Goal: Task Accomplishment & Management: Manage account settings

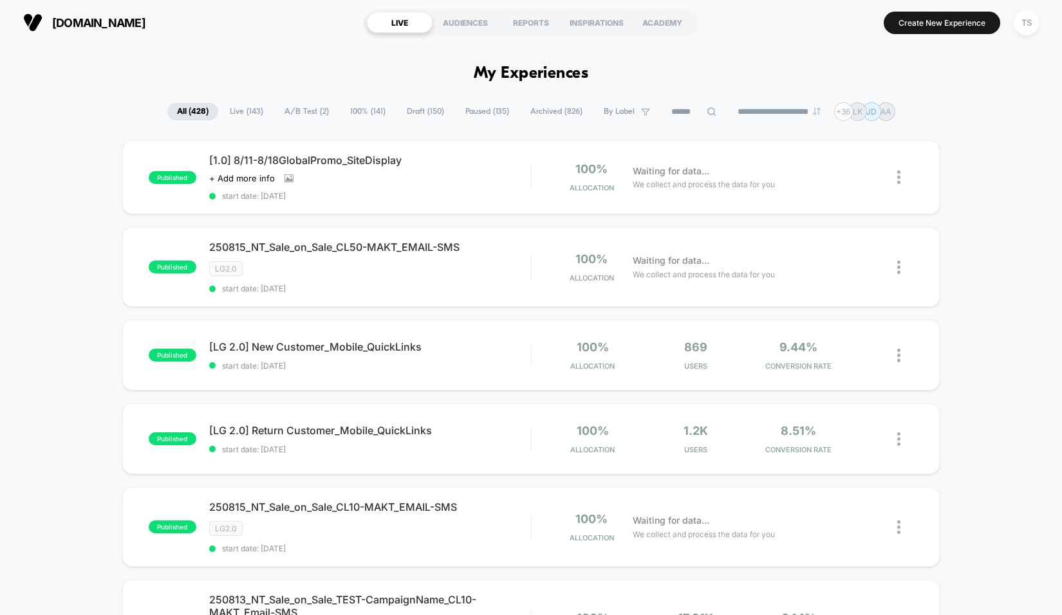
click at [299, 106] on span "A/B Test ( 2 )" at bounding box center [307, 111] width 64 height 17
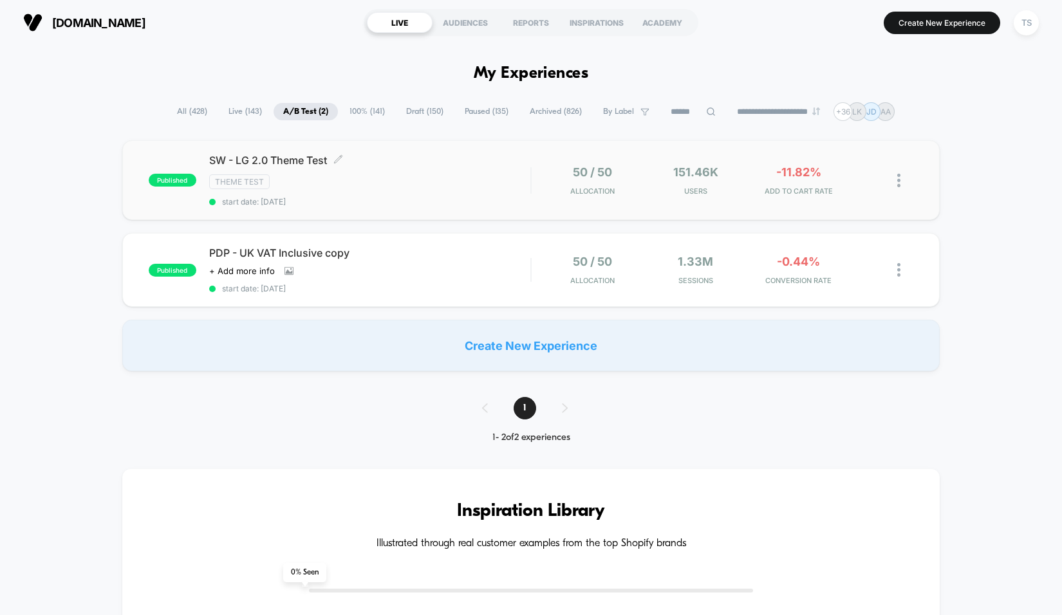
click at [294, 163] on span "SW - LG 2.0 Theme Test Click to edit experience details" at bounding box center [370, 160] width 322 height 13
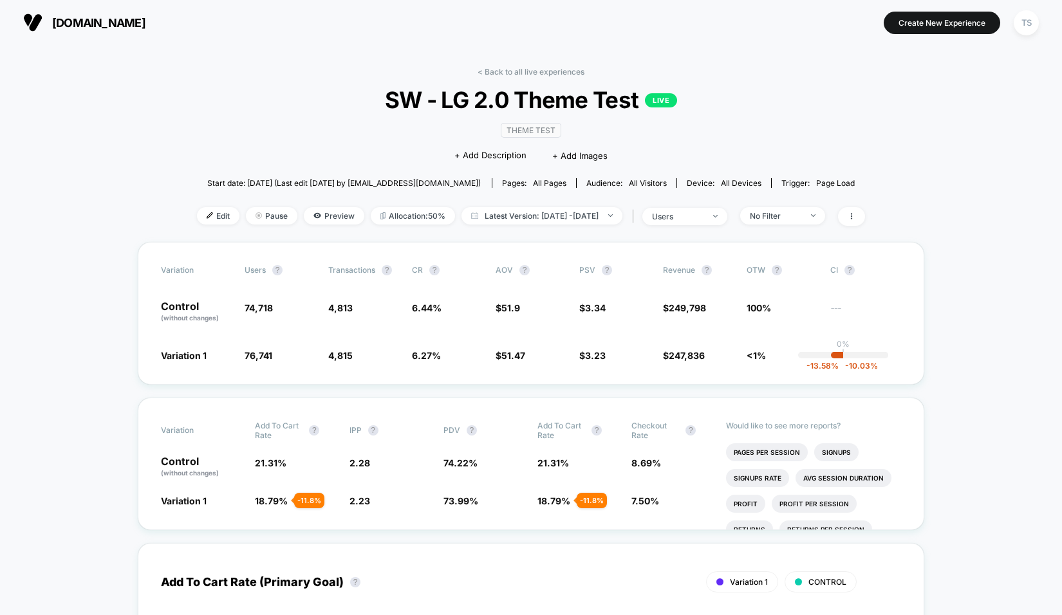
scroll to position [19, 0]
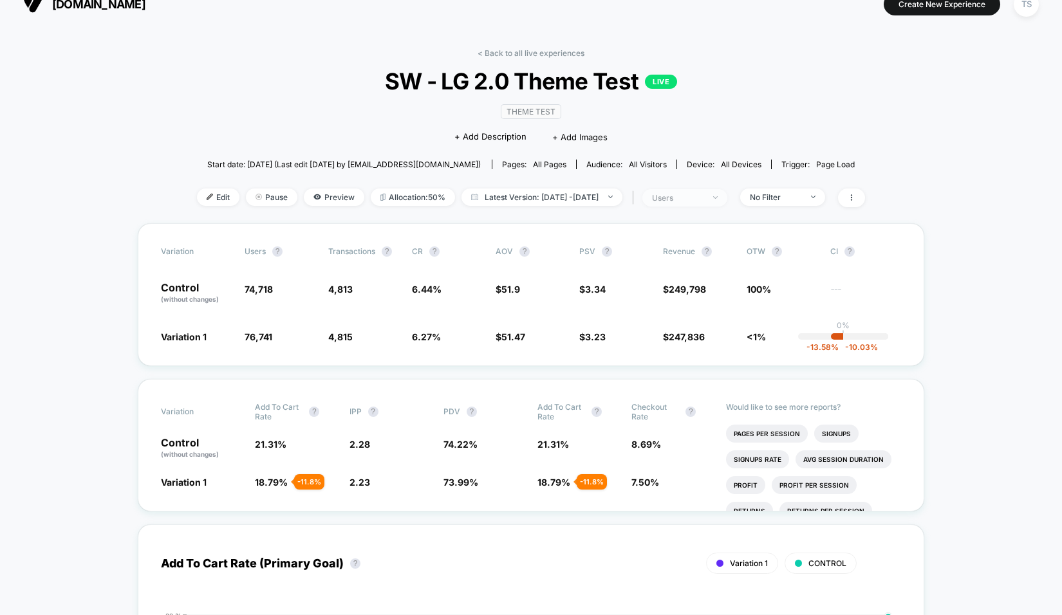
click at [690, 200] on div "users" at bounding box center [678, 198] width 52 height 10
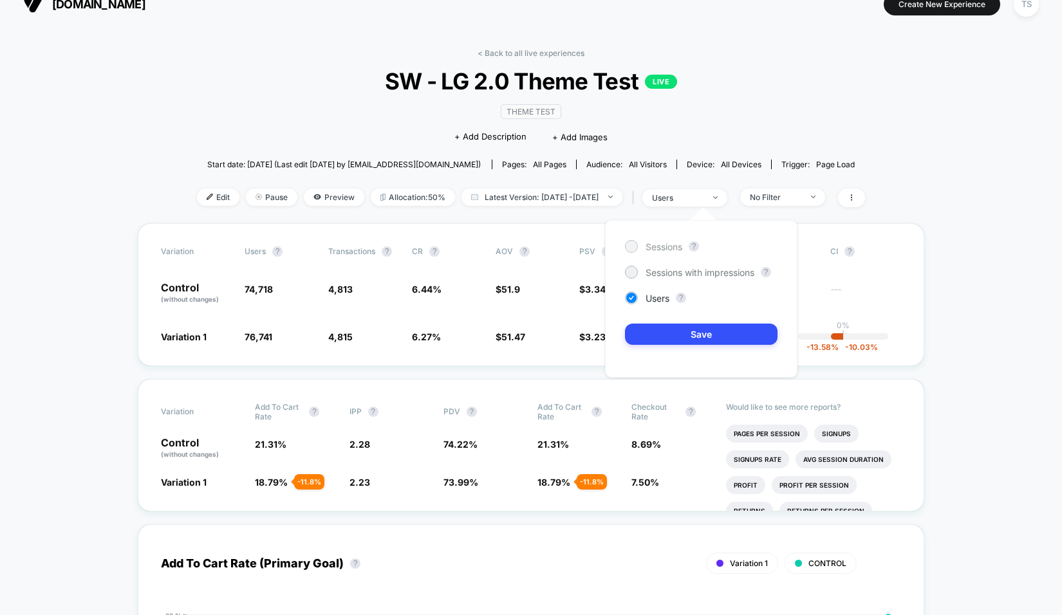
click at [663, 249] on span "Sessions" at bounding box center [664, 246] width 37 height 11
click at [664, 340] on button "Save" at bounding box center [701, 334] width 153 height 21
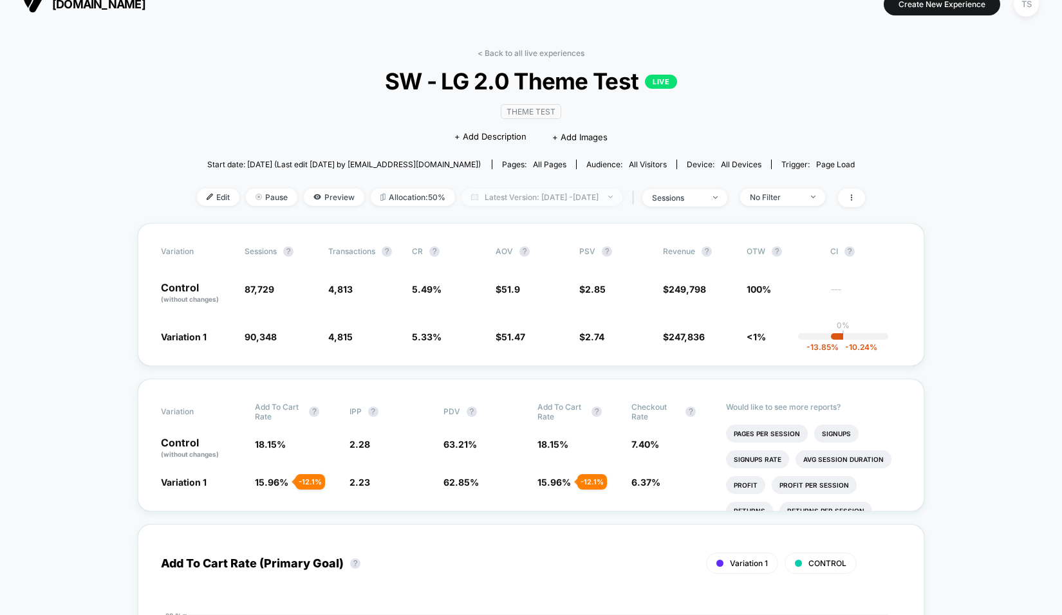
click at [579, 197] on span "Latest Version: [DATE] - [DATE]" at bounding box center [542, 197] width 161 height 17
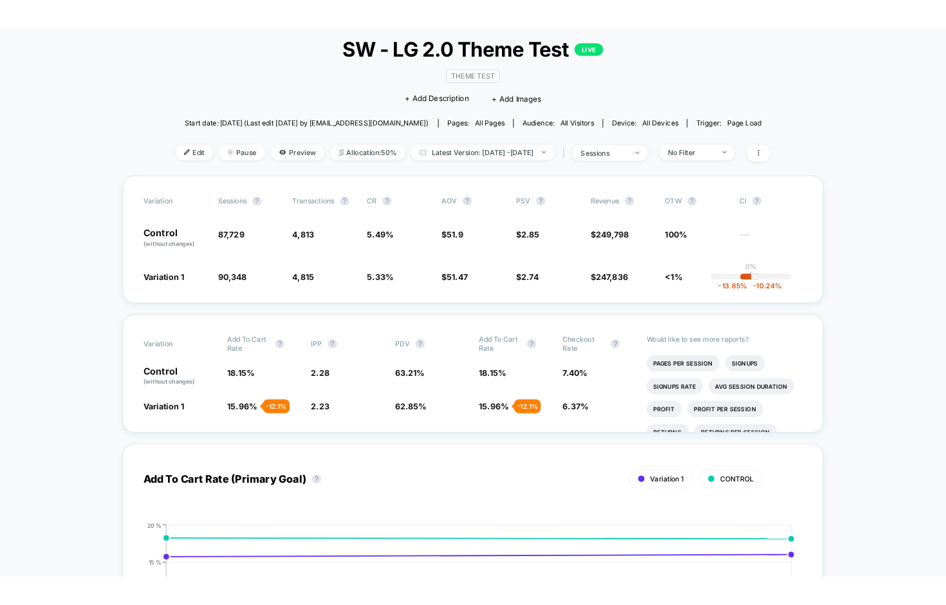
scroll to position [76, 0]
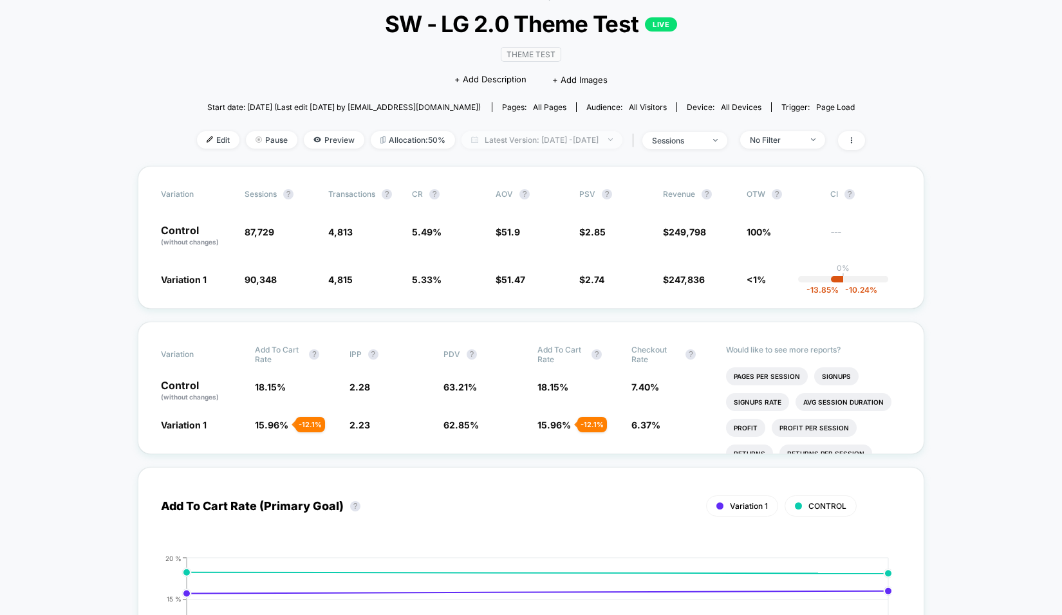
click at [596, 141] on span "Latest Version: [DATE] - [DATE]" at bounding box center [542, 139] width 161 height 17
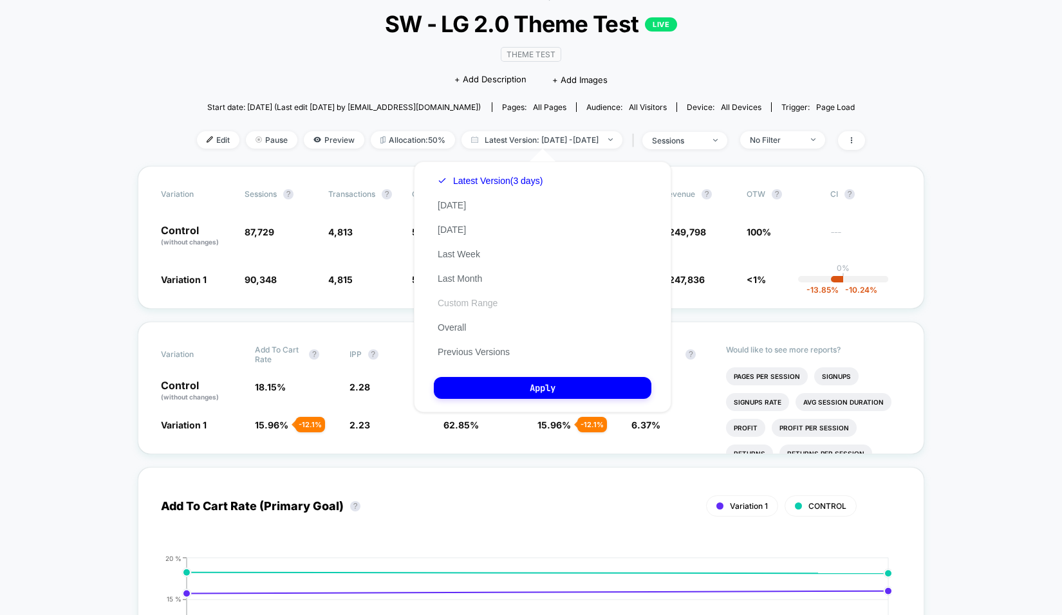
click at [493, 301] on button "Custom Range" at bounding box center [468, 303] width 68 height 12
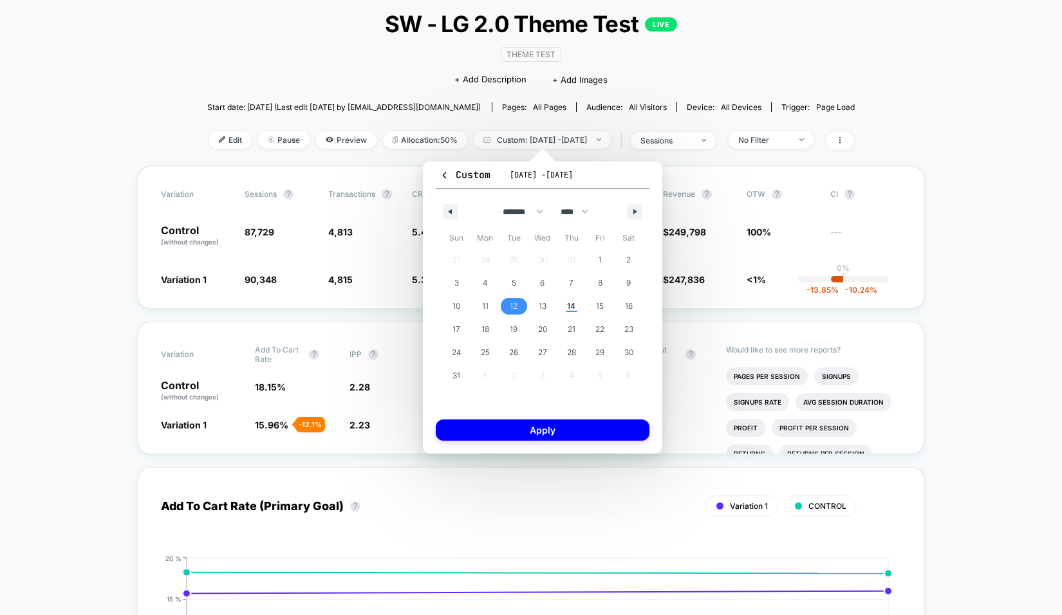
click at [518, 302] on span "12" at bounding box center [514, 306] width 29 height 17
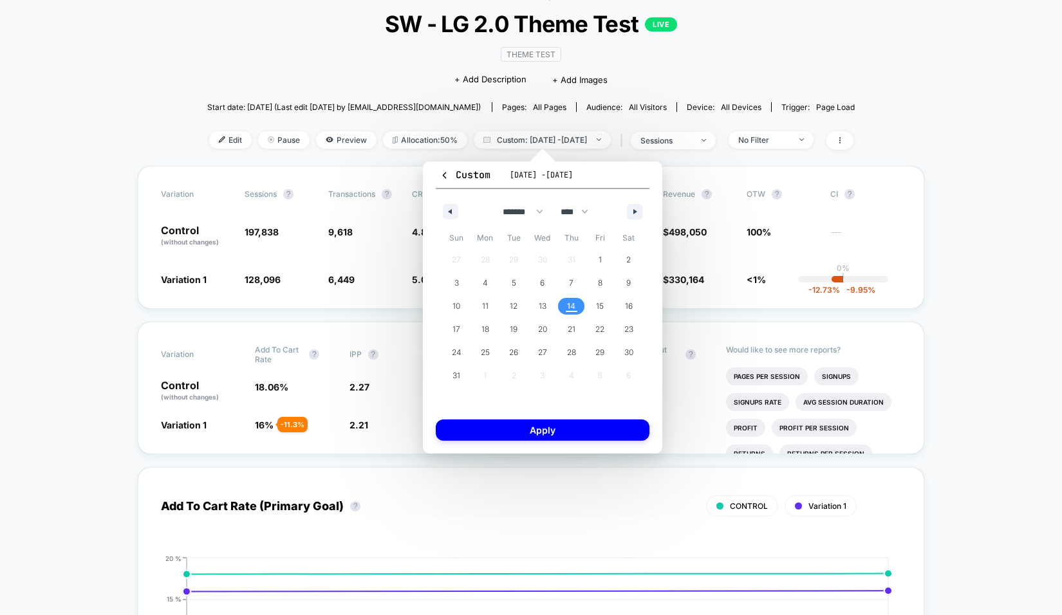
click at [570, 310] on span "14" at bounding box center [571, 306] width 8 height 23
click at [557, 435] on button "Apply" at bounding box center [543, 430] width 214 height 21
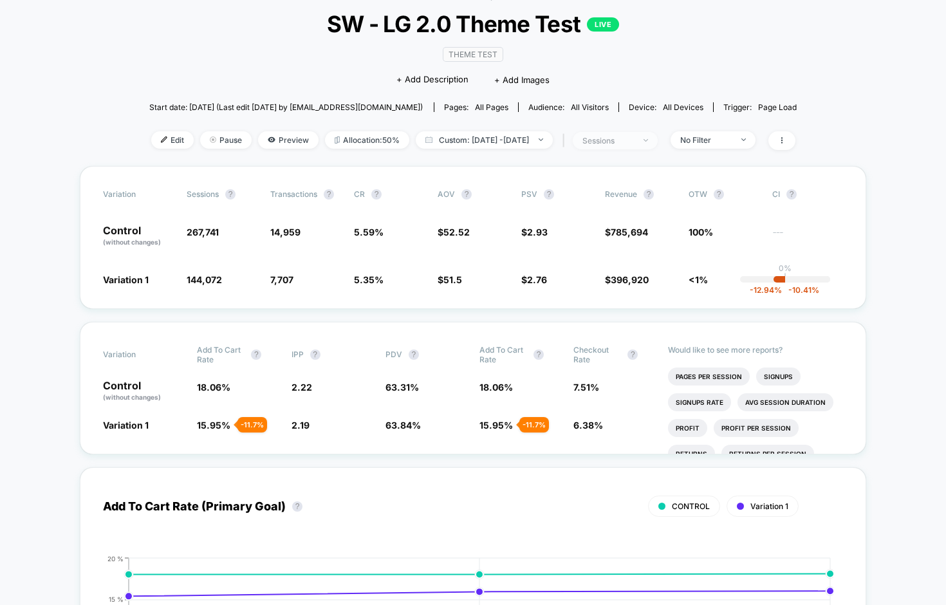
click at [649, 132] on span "sessions" at bounding box center [615, 140] width 85 height 17
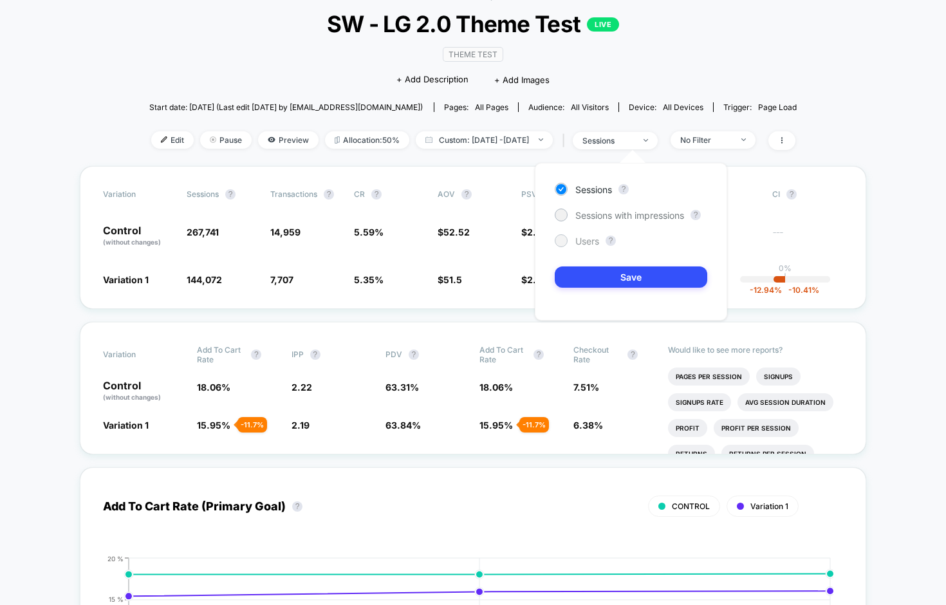
click at [588, 237] on span "Users" at bounding box center [588, 241] width 24 height 11
click at [581, 278] on button "Save" at bounding box center [631, 277] width 153 height 21
